Goal: Use online tool/utility: Utilize a website feature to perform a specific function

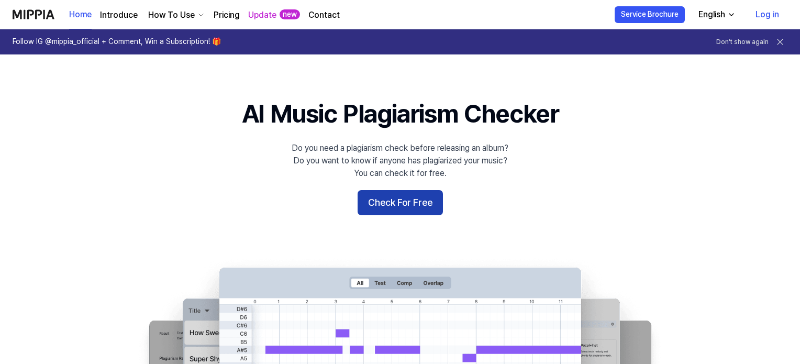
click at [393, 203] on button "Check For Free" at bounding box center [400, 202] width 85 height 25
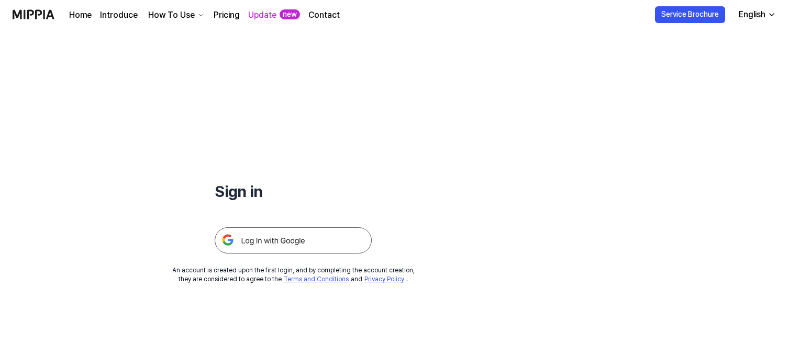
click at [302, 238] on img at bounding box center [293, 240] width 157 height 26
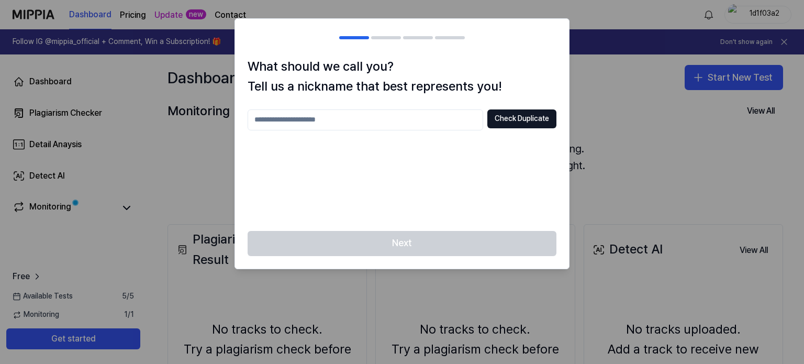
click at [352, 123] on input "text" at bounding box center [366, 119] width 236 height 21
type input "******"
click at [518, 113] on button "Check Duplicate" at bounding box center [521, 118] width 69 height 19
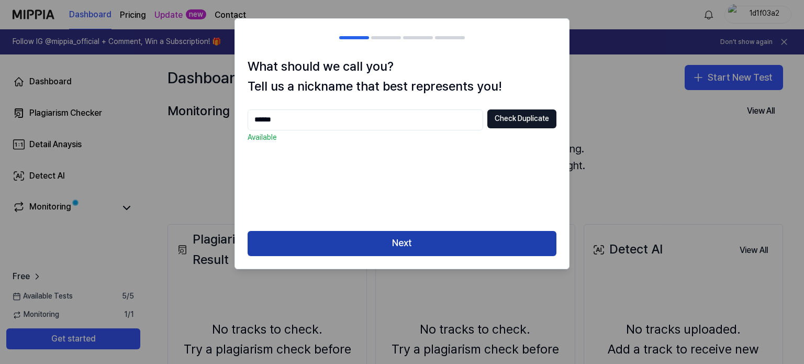
click at [334, 231] on button "Next" at bounding box center [402, 243] width 309 height 25
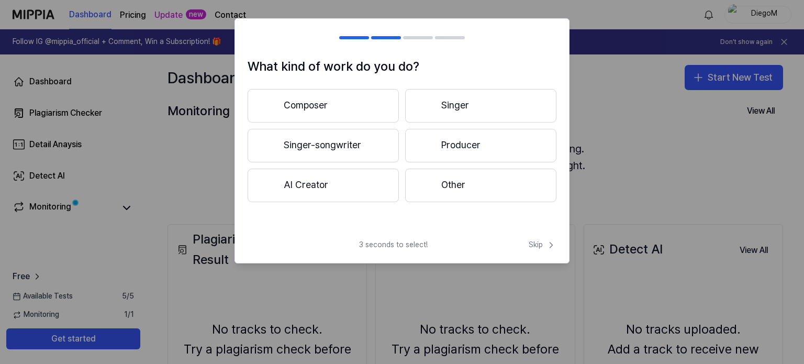
click at [336, 99] on button "Composer" at bounding box center [323, 106] width 151 height 34
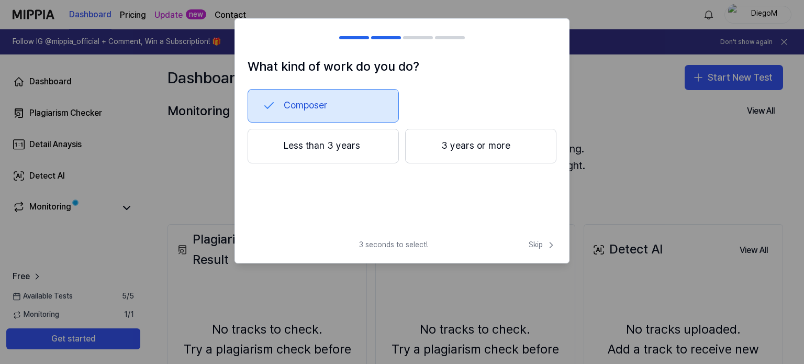
click at [348, 144] on button "Less than 3 years" at bounding box center [323, 146] width 151 height 35
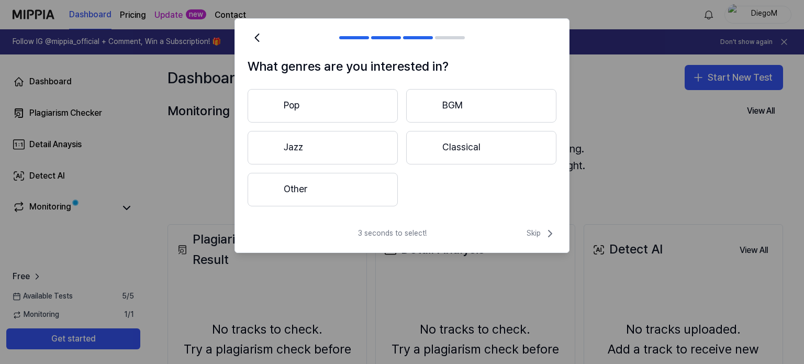
click at [333, 193] on button "Other" at bounding box center [323, 190] width 150 height 34
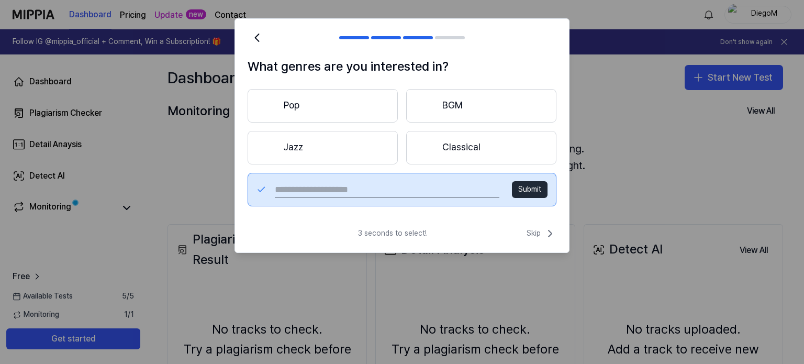
click at [353, 186] on input "text" at bounding box center [387, 189] width 225 height 17
type input "****"
click at [525, 187] on button "Submit" at bounding box center [530, 189] width 36 height 17
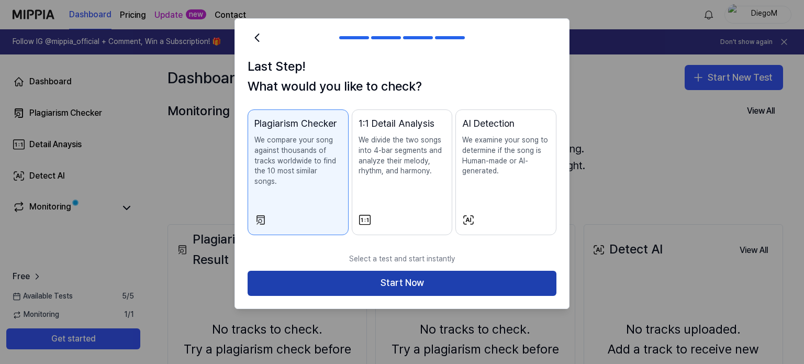
click at [379, 271] on button "Start Now" at bounding box center [402, 283] width 309 height 25
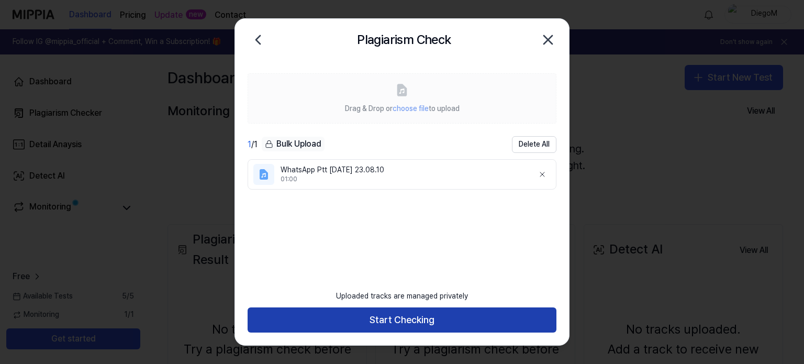
click at [403, 319] on button "Start Checking" at bounding box center [402, 319] width 309 height 25
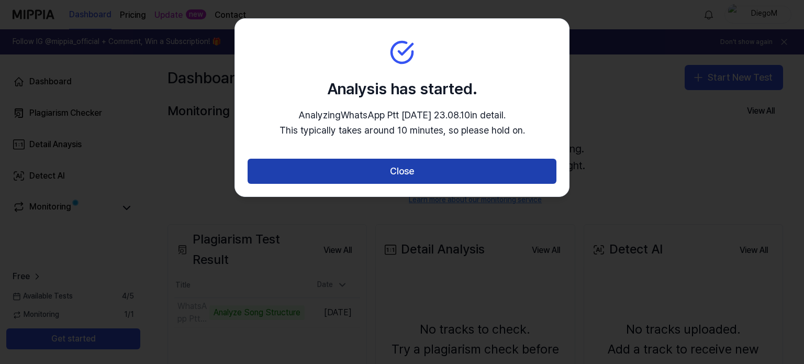
click at [417, 161] on button "Close" at bounding box center [402, 171] width 309 height 25
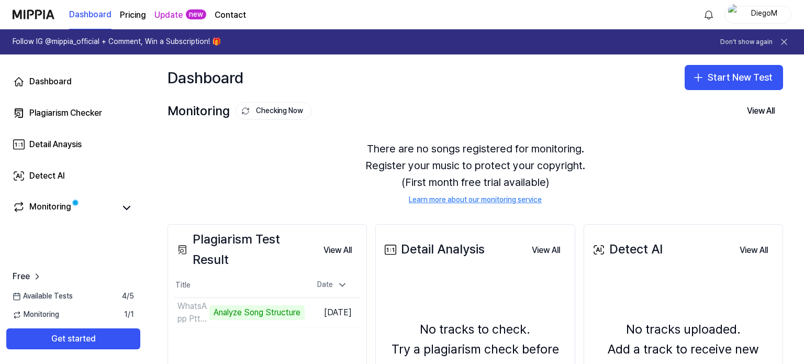
scroll to position [145, 0]
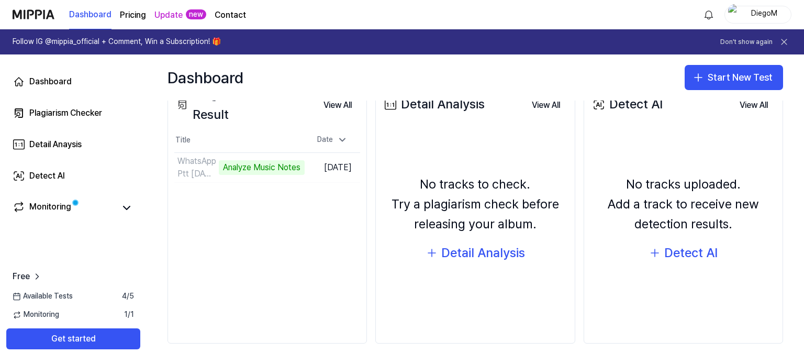
click at [607, 7] on div "Dashboard Pricing Update new Contact DiegoM" at bounding box center [402, 14] width 779 height 29
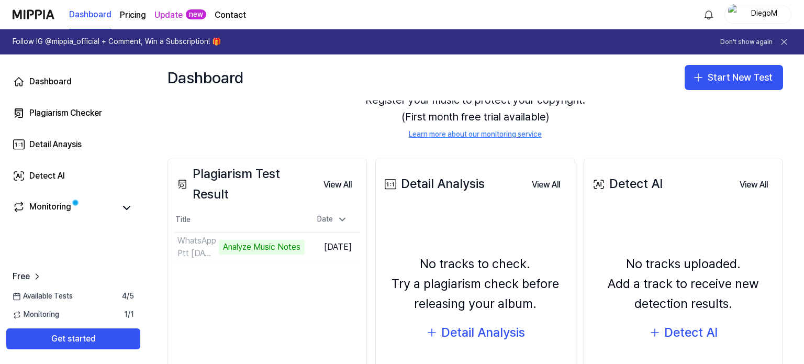
click at [377, 224] on div "Detail Analysis View All Detail Analysis No tracks to check. Try a plagiarism c…" at bounding box center [474, 291] width 199 height 265
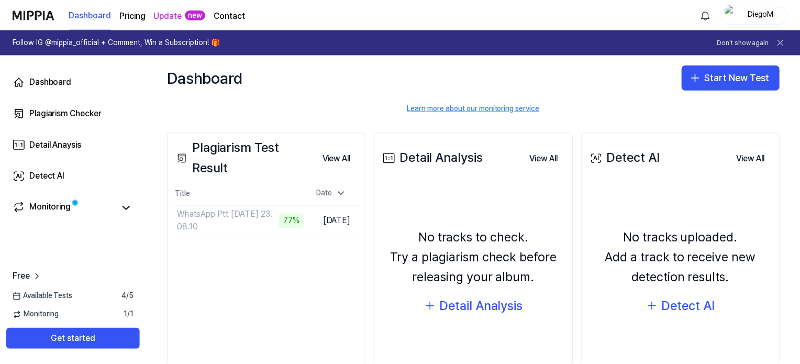
scroll to position [93, 0]
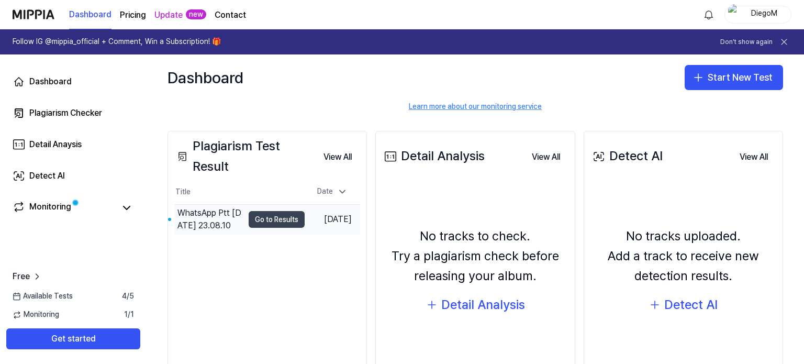
click at [274, 218] on button "Go to Results" at bounding box center [277, 219] width 56 height 17
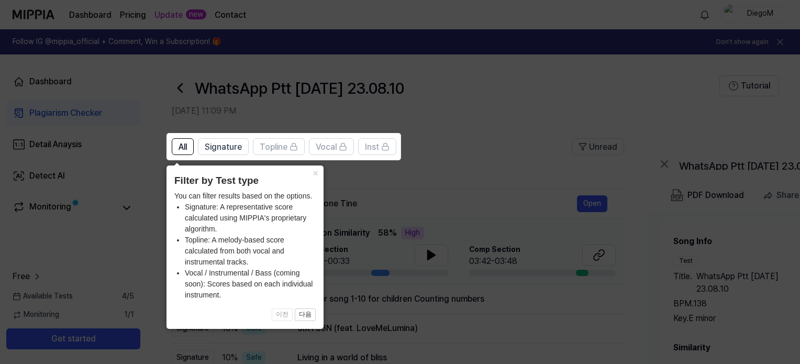
click at [493, 119] on icon at bounding box center [402, 182] width 804 height 364
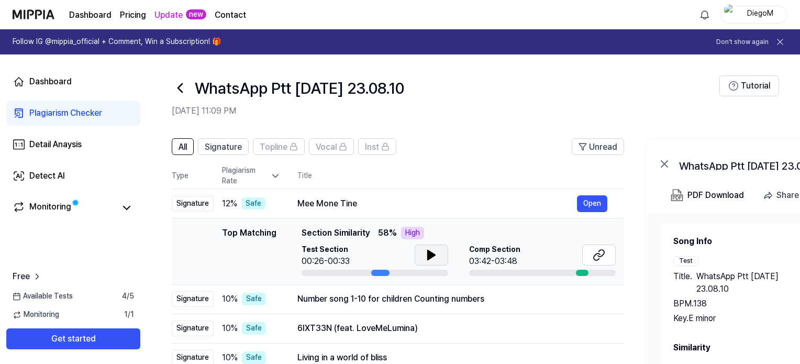
click at [440, 258] on button at bounding box center [432, 255] width 34 height 21
click at [430, 258] on icon at bounding box center [431, 255] width 13 height 13
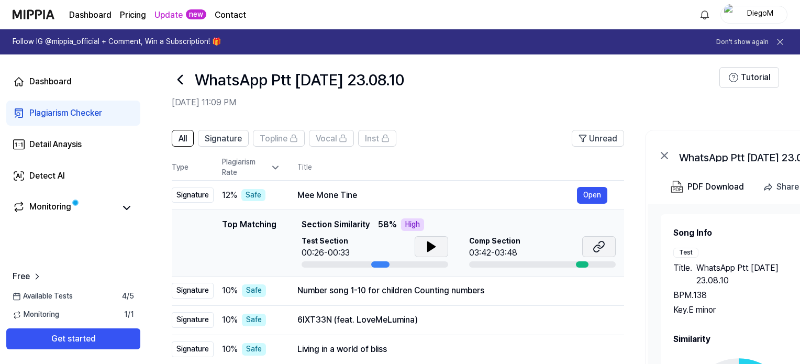
click at [593, 249] on icon at bounding box center [599, 246] width 13 height 13
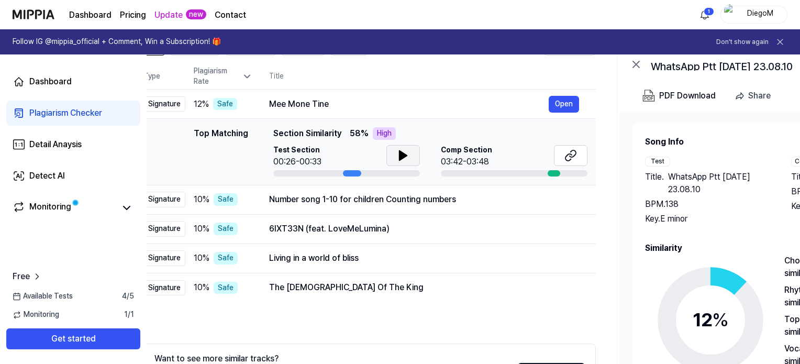
scroll to position [0, 0]
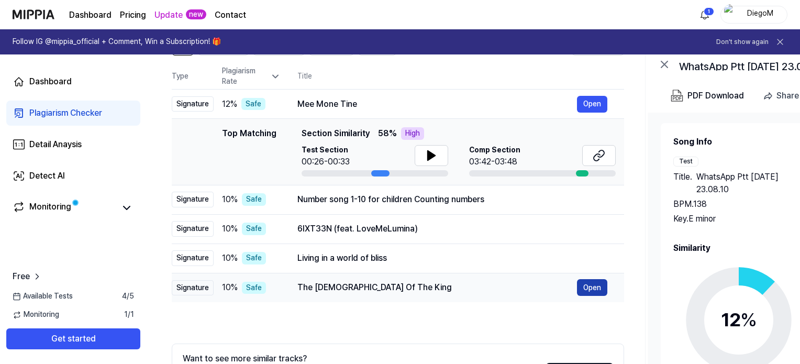
click at [603, 290] on button "Open" at bounding box center [592, 287] width 30 height 17
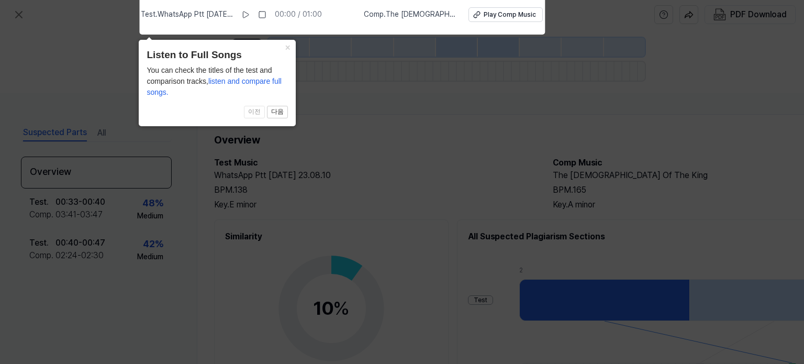
click at [339, 134] on icon at bounding box center [402, 179] width 804 height 369
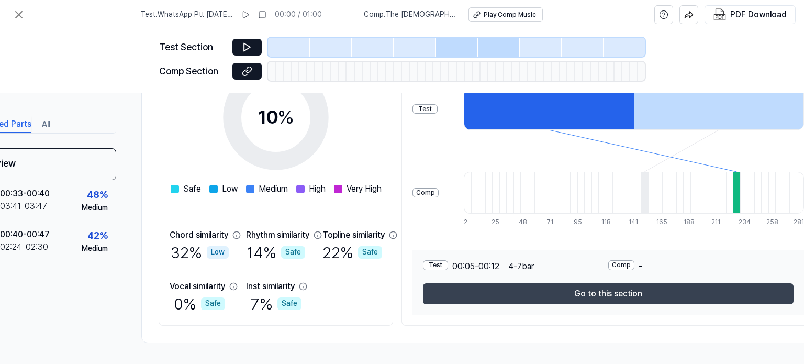
scroll to position [195, 109]
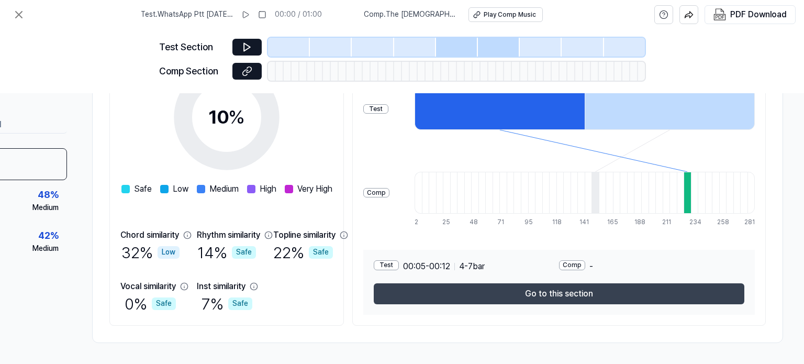
click at [556, 299] on button "Go to this section" at bounding box center [559, 293] width 371 height 21
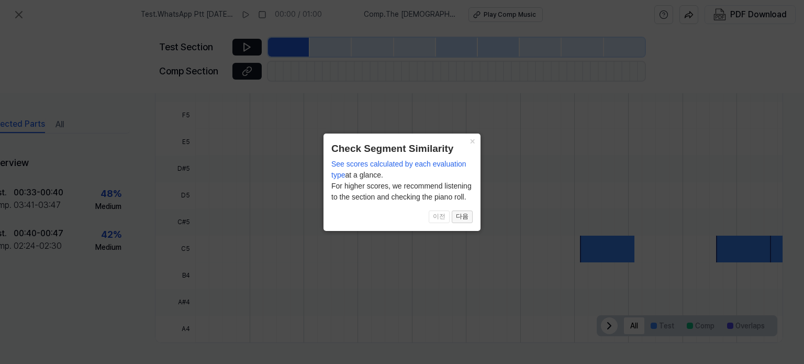
click at [460, 216] on button "다음" at bounding box center [462, 216] width 21 height 13
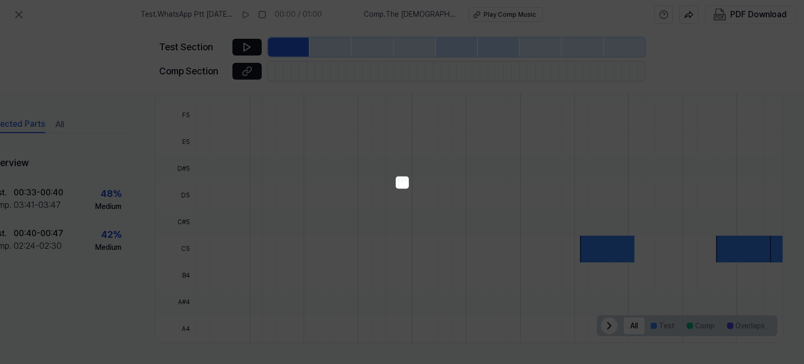
scroll to position [178, 46]
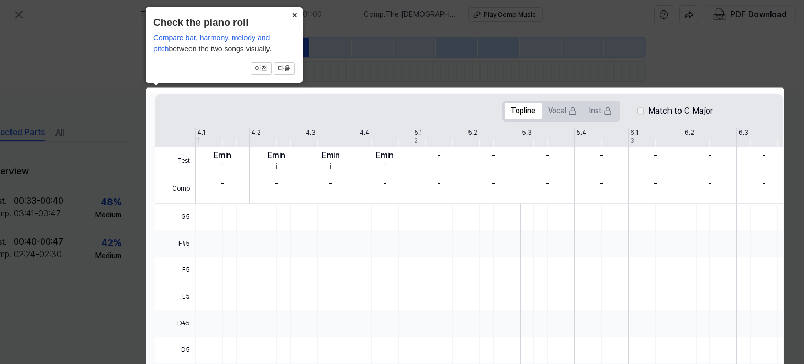
click at [299, 12] on button "×" at bounding box center [294, 14] width 17 height 15
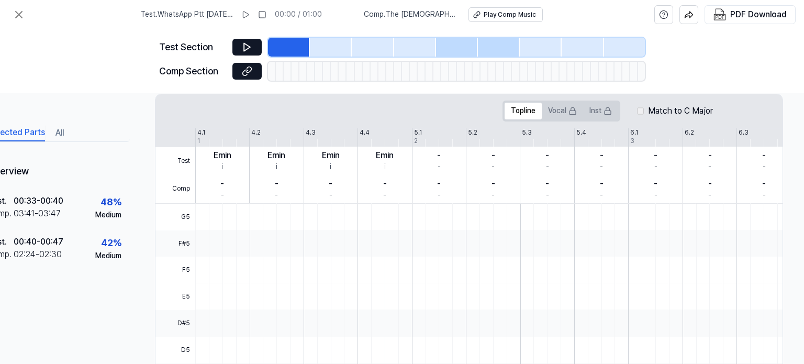
scroll to position [178, 0]
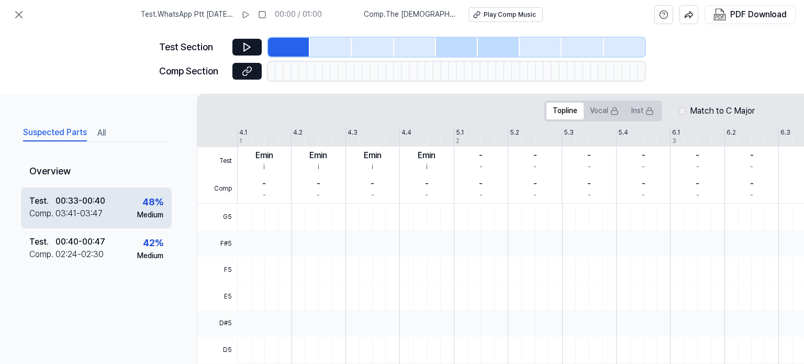
click at [121, 210] on div "Test . 00:33 - 00:40 Comp . 03:41 - 03:47 48 % Medium" at bounding box center [96, 207] width 151 height 41
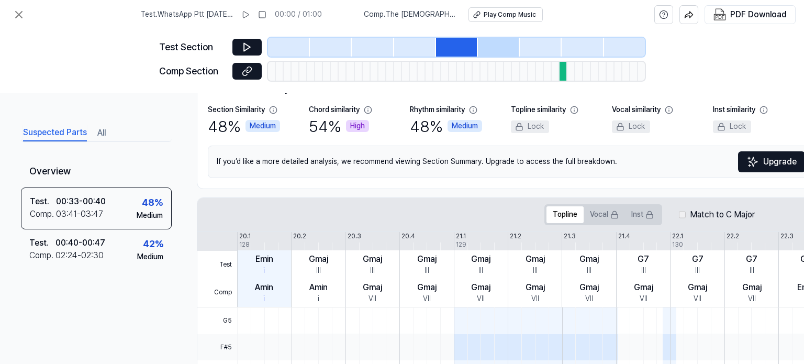
scroll to position [0, 0]
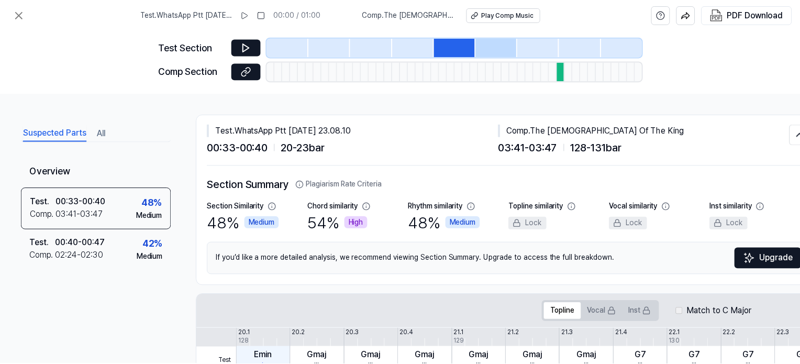
scroll to position [99, 0]
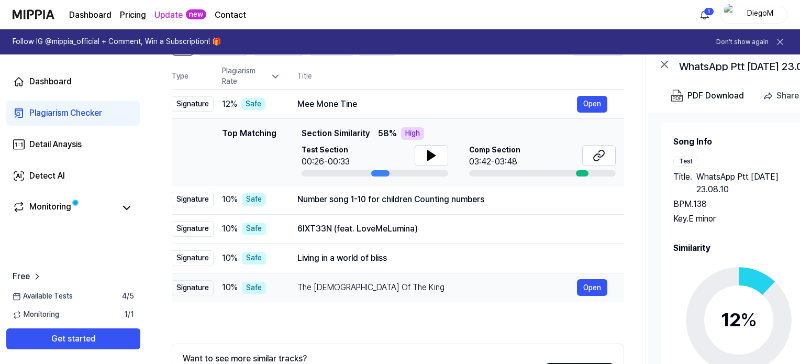
click at [348, 293] on div "The [DEMOGRAPHIC_DATA] Of The King Open" at bounding box center [452, 287] width 310 height 17
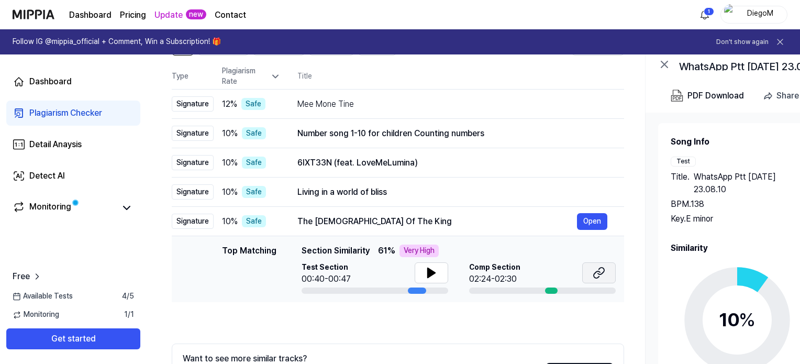
click at [602, 273] on icon at bounding box center [601, 271] width 6 height 7
click at [314, 188] on div "Living in a world of bliss" at bounding box center [437, 192] width 280 height 13
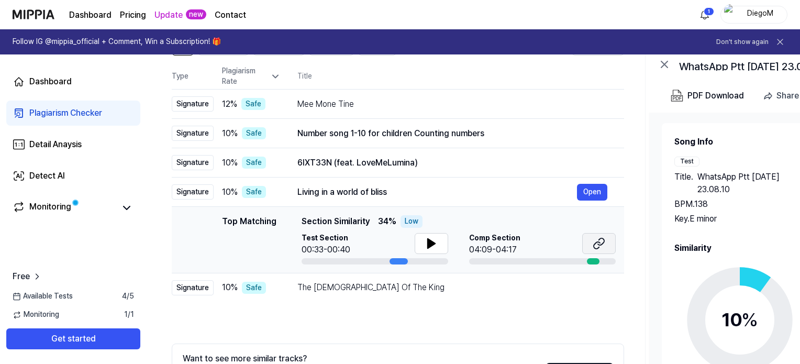
click at [595, 245] on icon at bounding box center [599, 243] width 13 height 13
click at [428, 239] on icon at bounding box center [431, 243] width 7 height 9
click at [408, 293] on div "The [DEMOGRAPHIC_DATA] Of The King Open" at bounding box center [452, 287] width 310 height 17
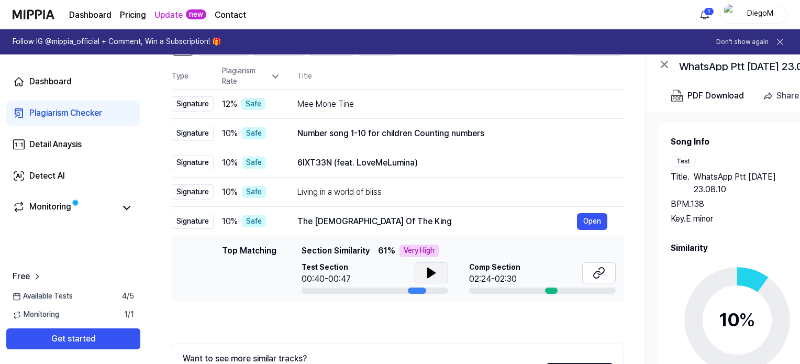
click at [428, 274] on icon at bounding box center [431, 272] width 7 height 9
click at [413, 226] on div "The [DEMOGRAPHIC_DATA] Of The King" at bounding box center [437, 221] width 280 height 13
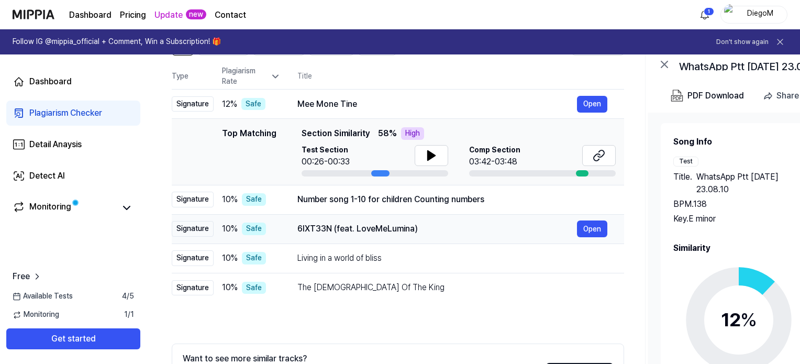
click at [390, 231] on div "6IXT33N (feat. LoveMeLumina)" at bounding box center [437, 229] width 280 height 13
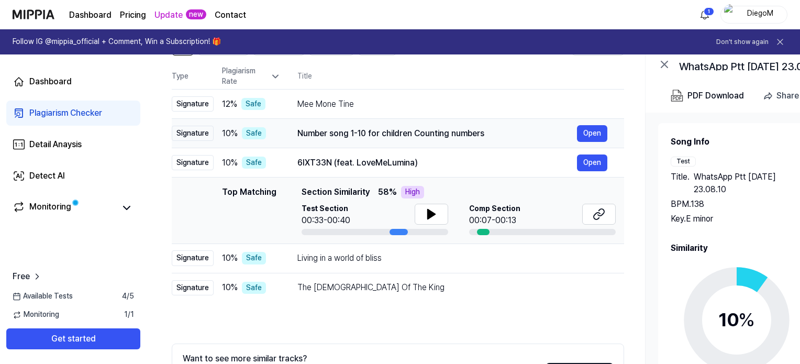
click at [419, 131] on div "Number song 1-10 for children Counting numbers" at bounding box center [437, 133] width 280 height 13
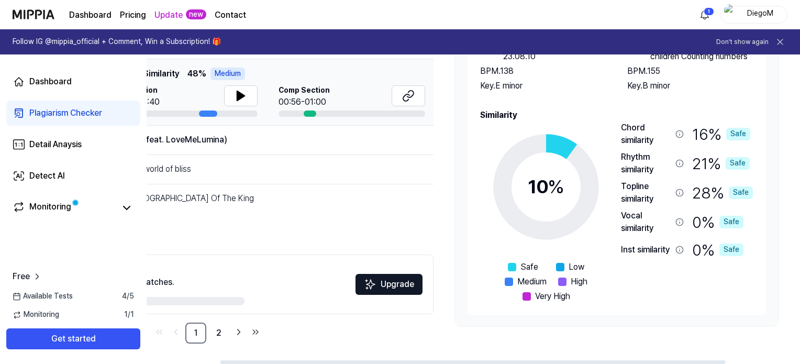
scroll to position [0, 0]
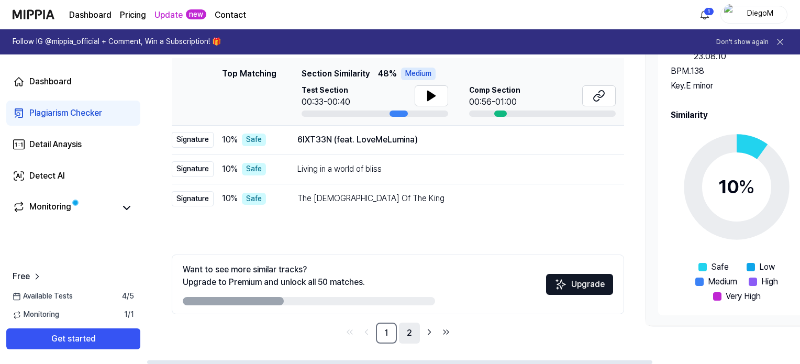
click at [411, 338] on link "2" at bounding box center [409, 333] width 21 height 21
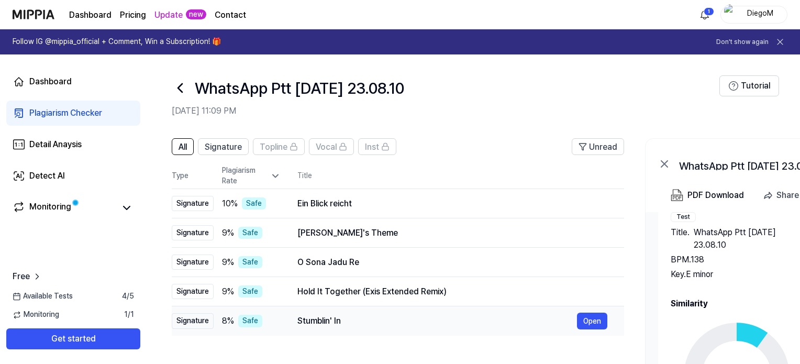
click at [318, 316] on div "Stumblin' In" at bounding box center [437, 321] width 280 height 13
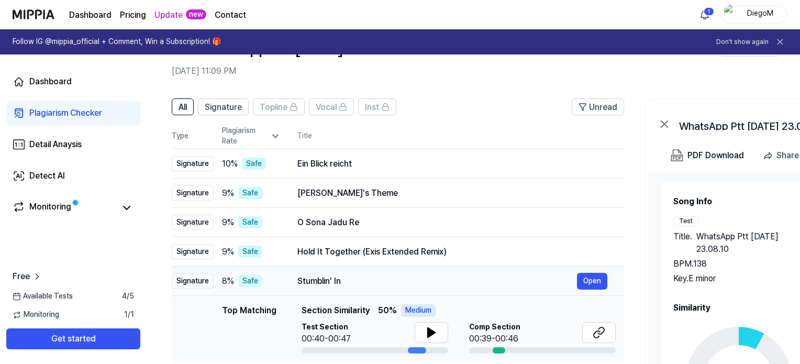
scroll to position [43, 0]
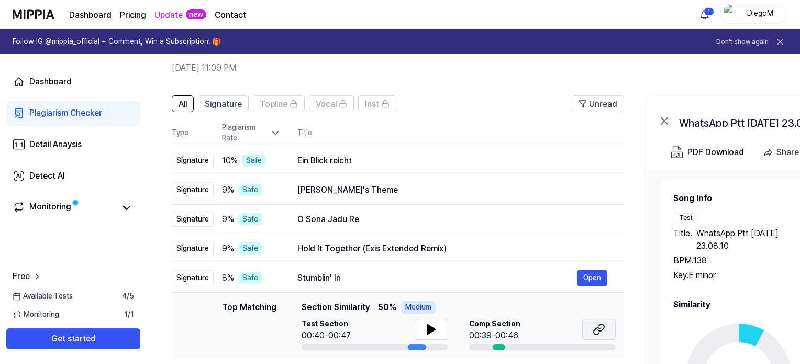
click at [604, 328] on icon at bounding box center [599, 329] width 13 height 13
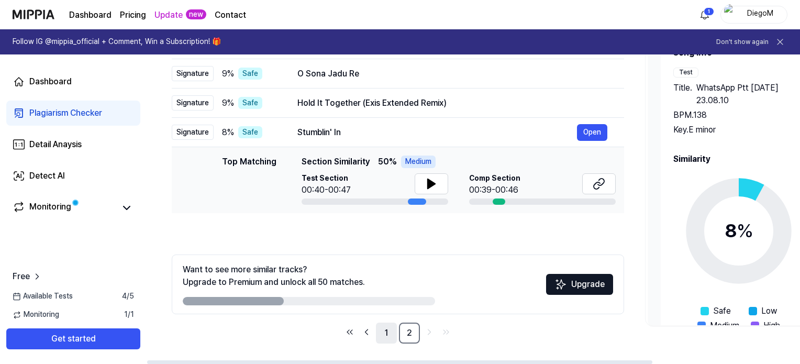
click at [382, 337] on link "1" at bounding box center [386, 333] width 21 height 21
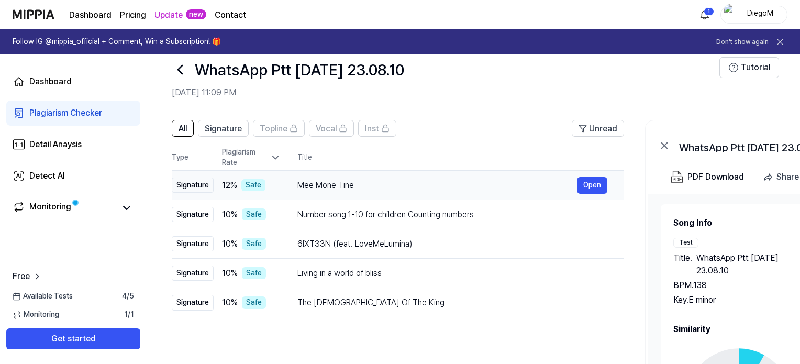
scroll to position [19, 0]
click at [267, 160] on div "Plagiarism Rate" at bounding box center [251, 157] width 59 height 20
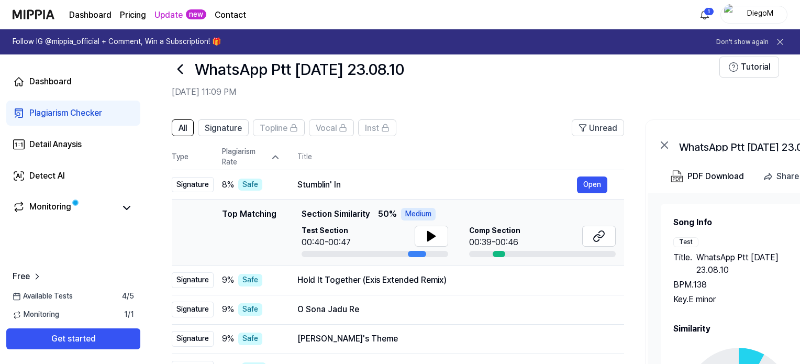
click at [267, 160] on div "Plagiarism Rate" at bounding box center [251, 157] width 59 height 20
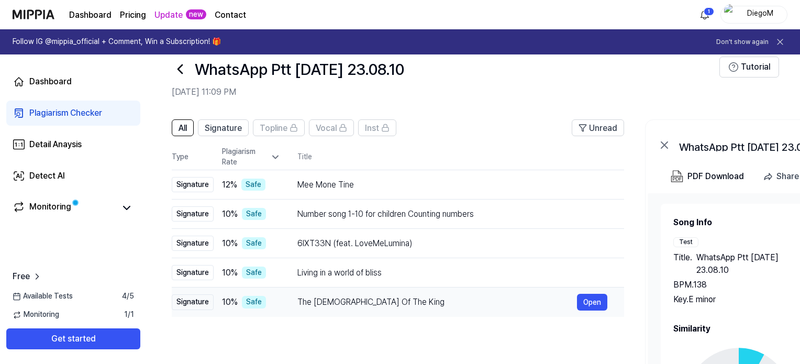
click at [279, 303] on div "10 % Safe" at bounding box center [251, 302] width 59 height 13
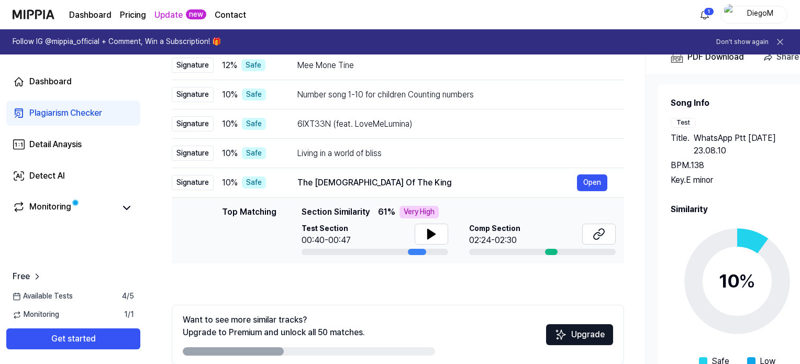
scroll to position [153, 0]
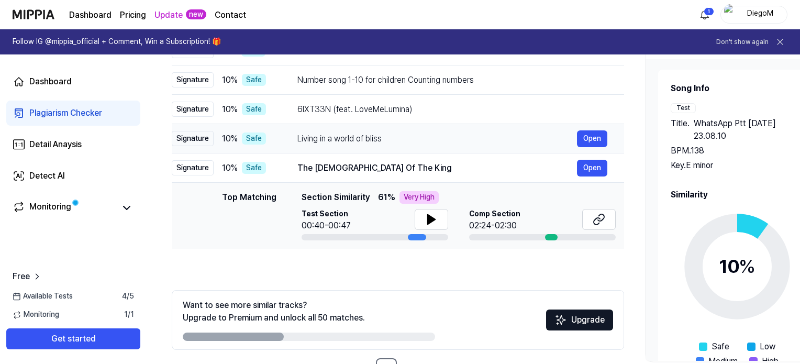
click at [292, 134] on td "Living in a world of bliss Open" at bounding box center [452, 138] width 343 height 29
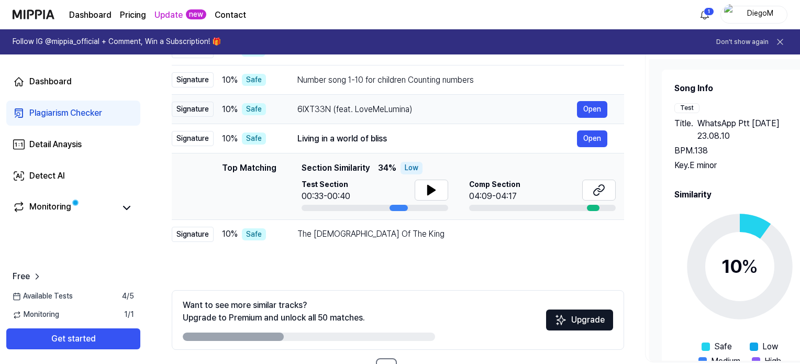
click at [294, 114] on td "6IXT33N (feat. LoveMeLumina) Open" at bounding box center [452, 109] width 343 height 29
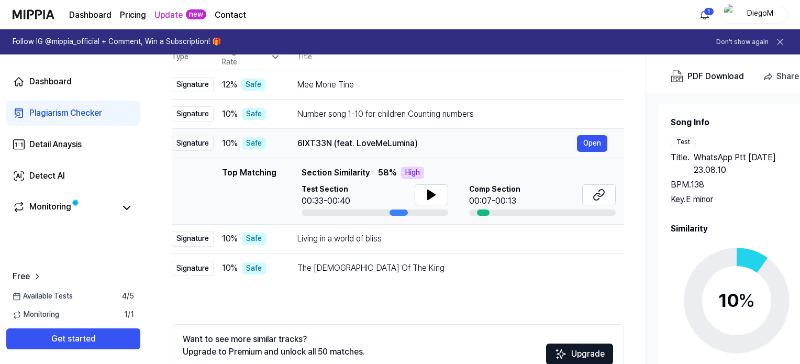
scroll to position [115, 0]
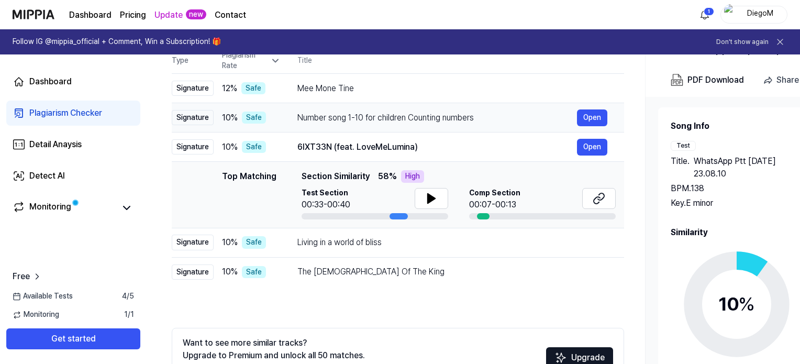
click at [359, 119] on div "Number song 1-10 for children Counting numbers" at bounding box center [437, 118] width 280 height 13
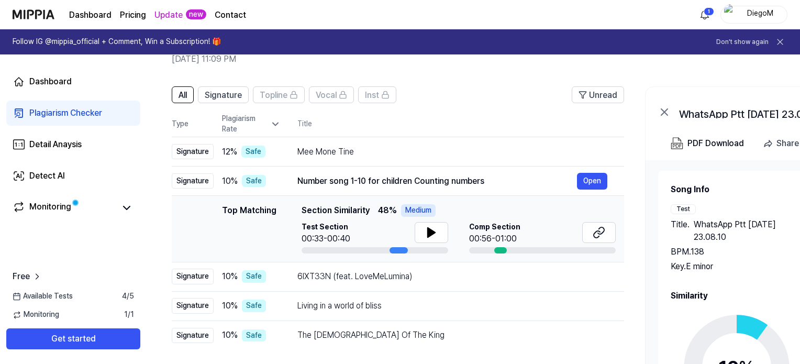
scroll to position [43, 0]
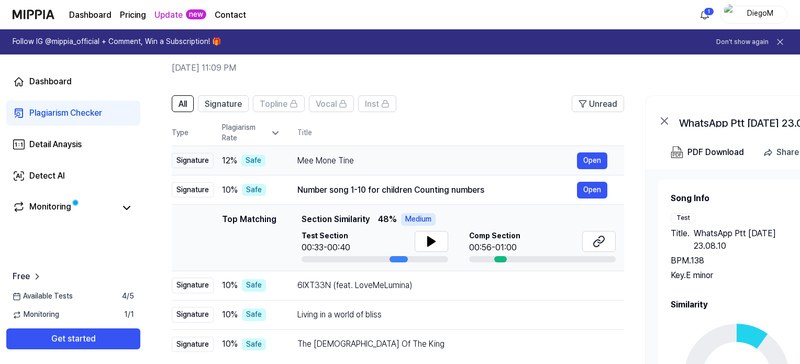
click at [310, 165] on div "Mee Mone Tine" at bounding box center [437, 160] width 280 height 13
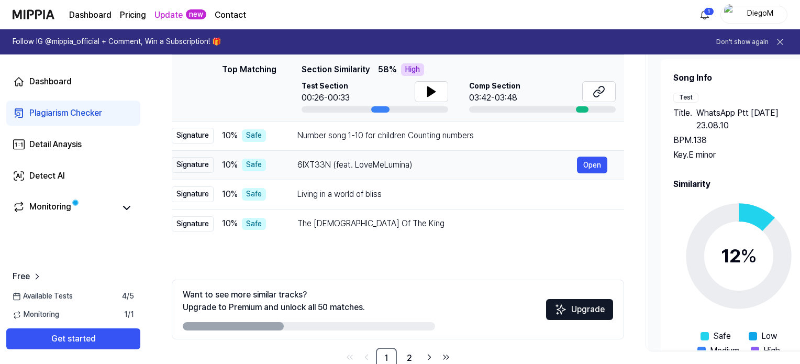
scroll to position [163, 0]
click at [341, 157] on div "6IXT33N (feat. LoveMeLumina) Open" at bounding box center [452, 165] width 310 height 17
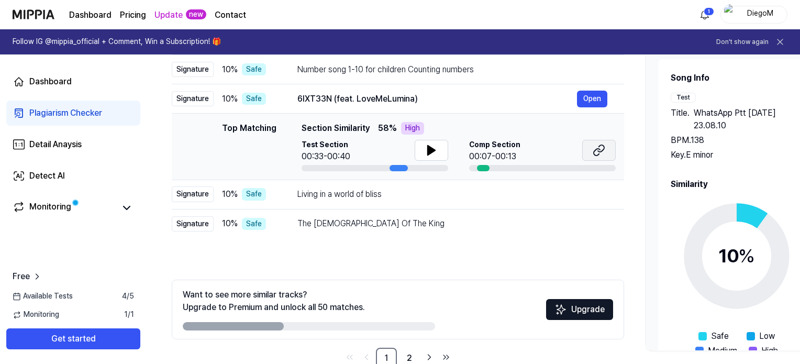
click at [596, 149] on icon at bounding box center [597, 152] width 6 height 7
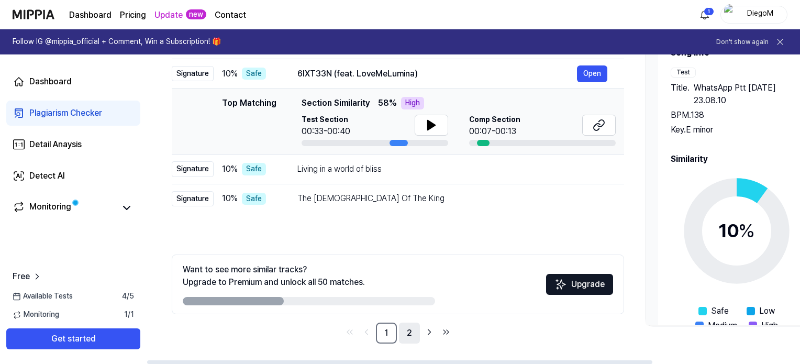
click at [413, 329] on link "2" at bounding box center [409, 333] width 21 height 21
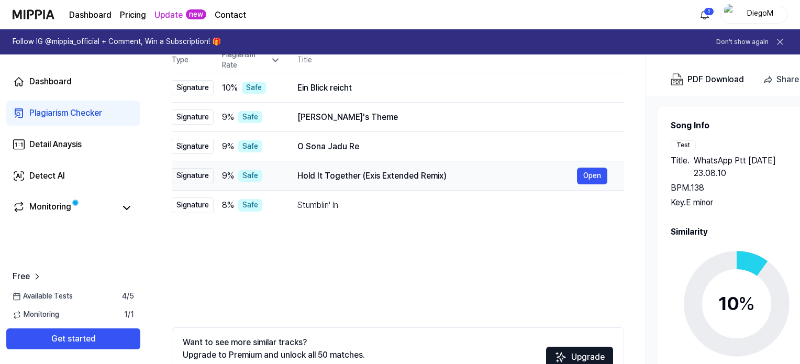
scroll to position [115, 0]
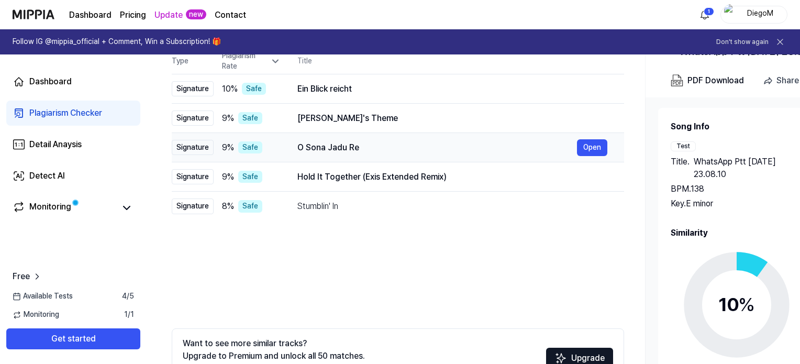
click at [335, 146] on div "O Sona Jadu Re" at bounding box center [437, 147] width 280 height 13
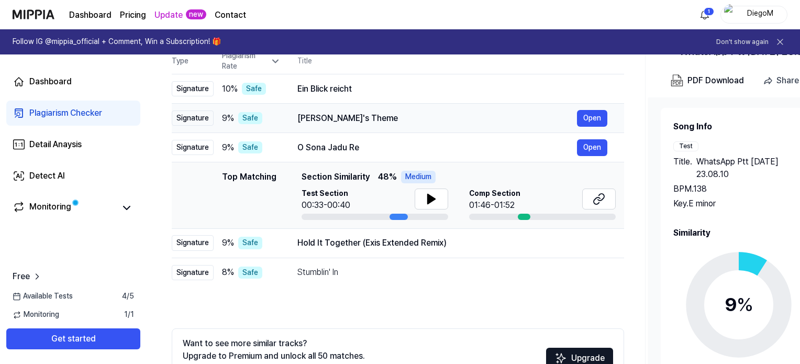
click at [335, 128] on td "[PERSON_NAME]'s Theme Open" at bounding box center [452, 118] width 343 height 29
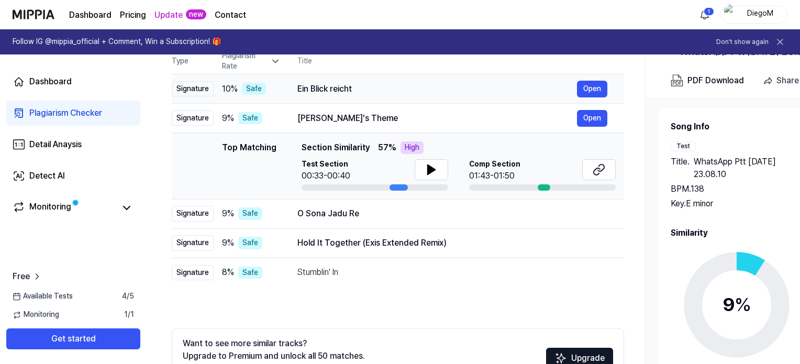
click at [306, 96] on div "Ein Blick reicht Open" at bounding box center [452, 89] width 310 height 17
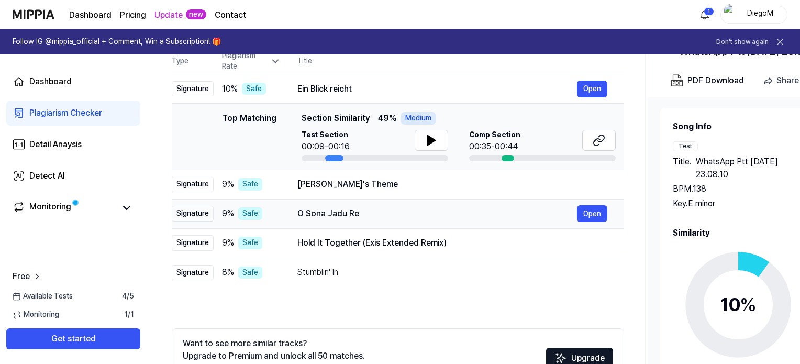
click at [320, 213] on div "O Sona Jadu Re" at bounding box center [437, 213] width 280 height 13
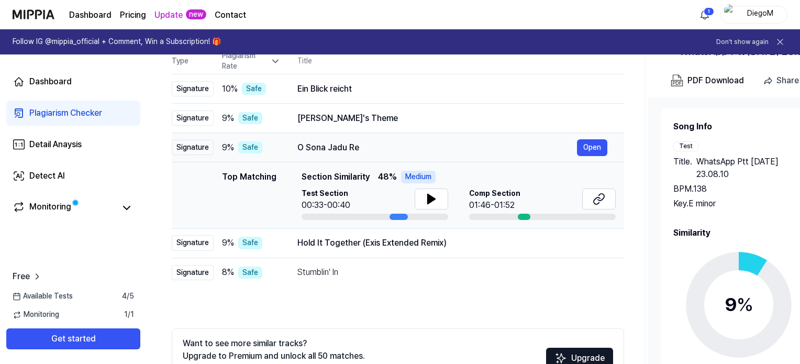
click at [330, 147] on div "O Sona Jadu Re" at bounding box center [437, 147] width 280 height 13
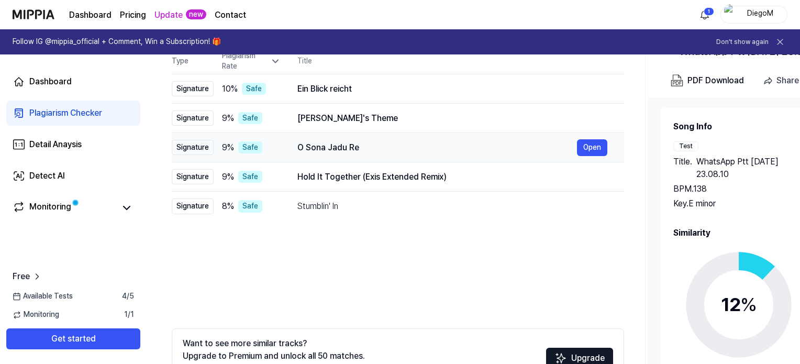
click at [315, 146] on div "O Sona Jadu Re" at bounding box center [437, 147] width 280 height 13
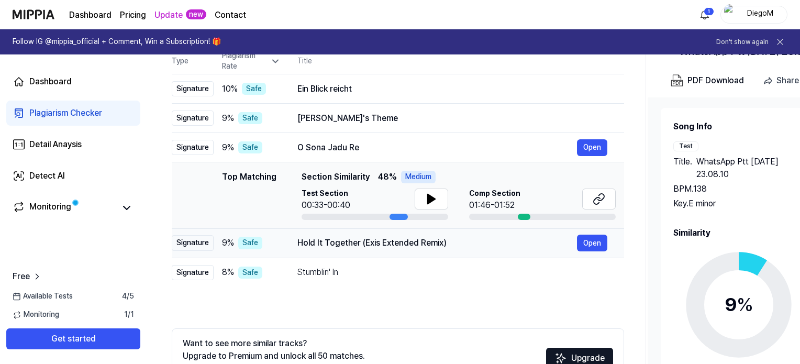
click at [318, 252] on td "Hold It Together (Exis Extended Remix) Open" at bounding box center [452, 242] width 343 height 29
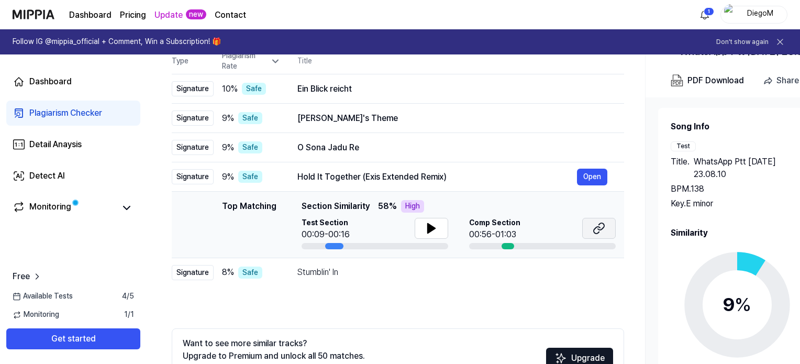
click at [588, 230] on button at bounding box center [599, 228] width 34 height 21
click at [349, 115] on div "[PERSON_NAME]'s Theme" at bounding box center [437, 118] width 280 height 13
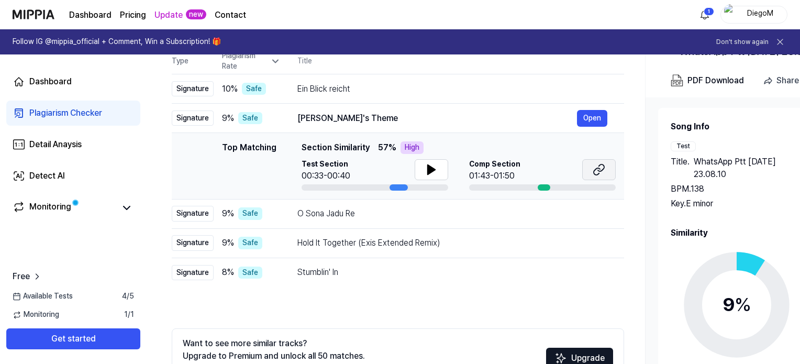
click at [603, 165] on icon at bounding box center [601, 167] width 6 height 7
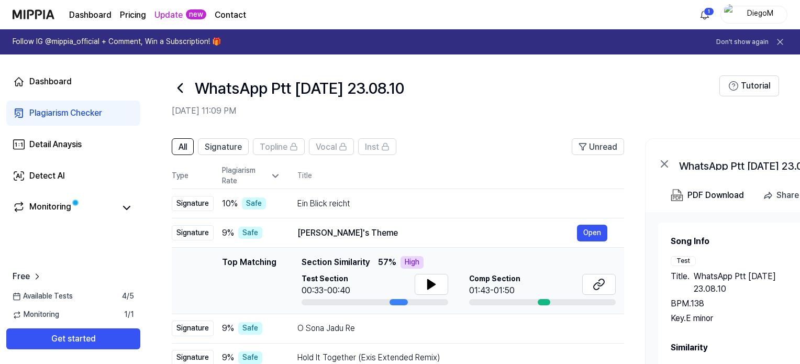
scroll to position [188, 0]
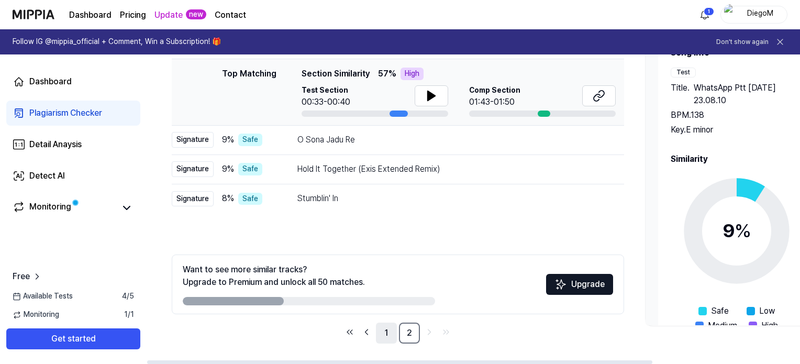
click at [394, 330] on link "1" at bounding box center [386, 333] width 21 height 21
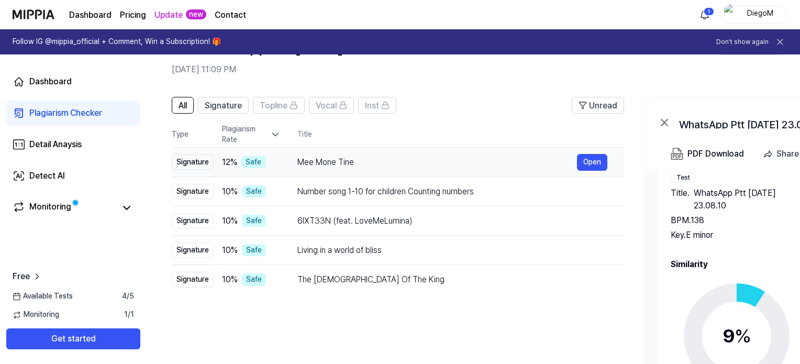
click at [312, 165] on div "Mee Mone Tine" at bounding box center [437, 162] width 280 height 13
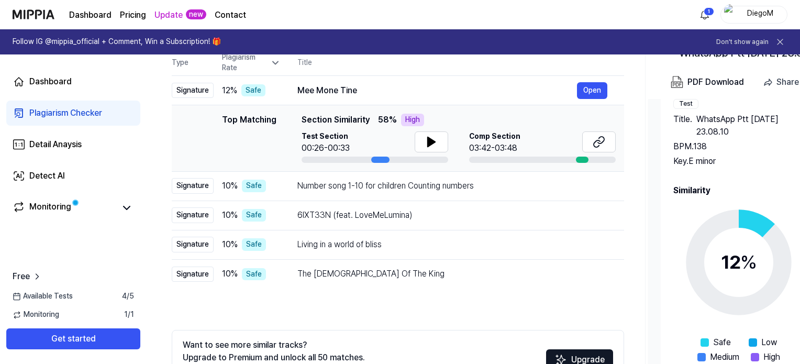
scroll to position [109, 0]
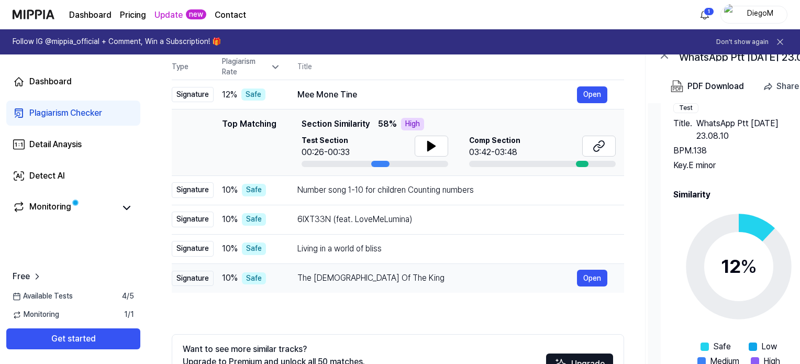
click at [339, 278] on div "The [DEMOGRAPHIC_DATA] Of The King" at bounding box center [437, 278] width 280 height 13
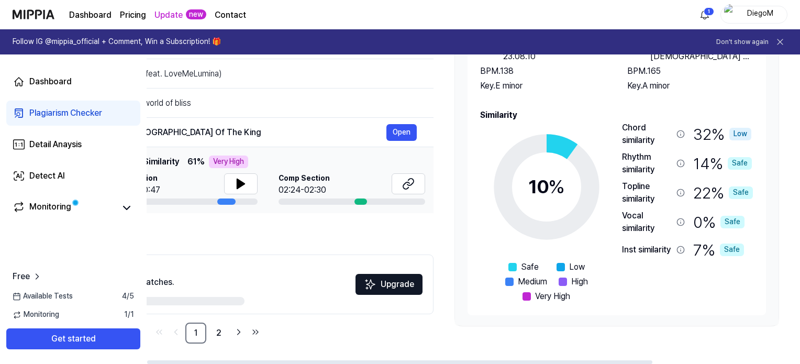
scroll to position [0, 0]
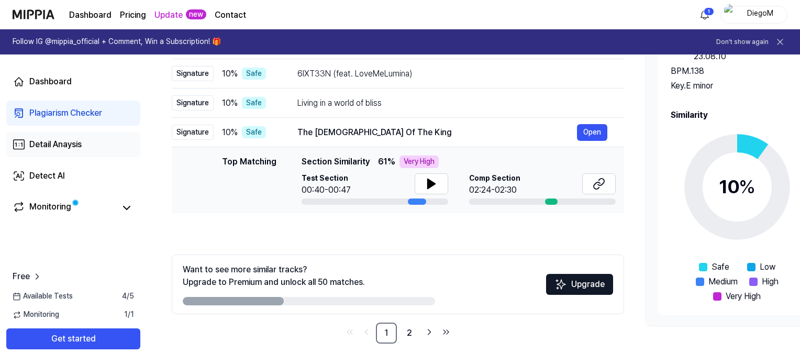
click at [87, 151] on link "Detail Anaysis" at bounding box center [73, 144] width 134 height 25
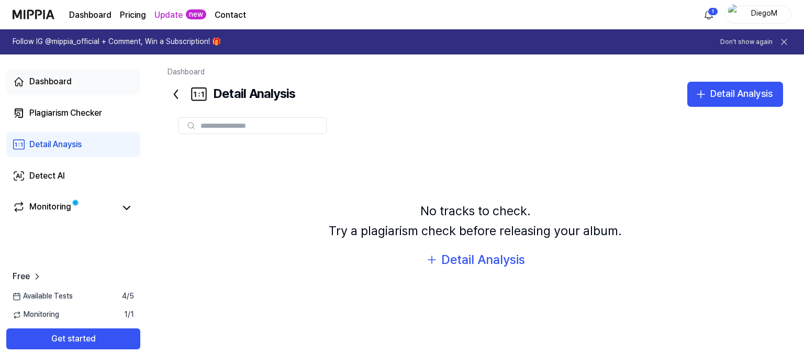
click at [79, 83] on link "Dashboard" at bounding box center [73, 81] width 134 height 25
